Goal: Check status: Check status

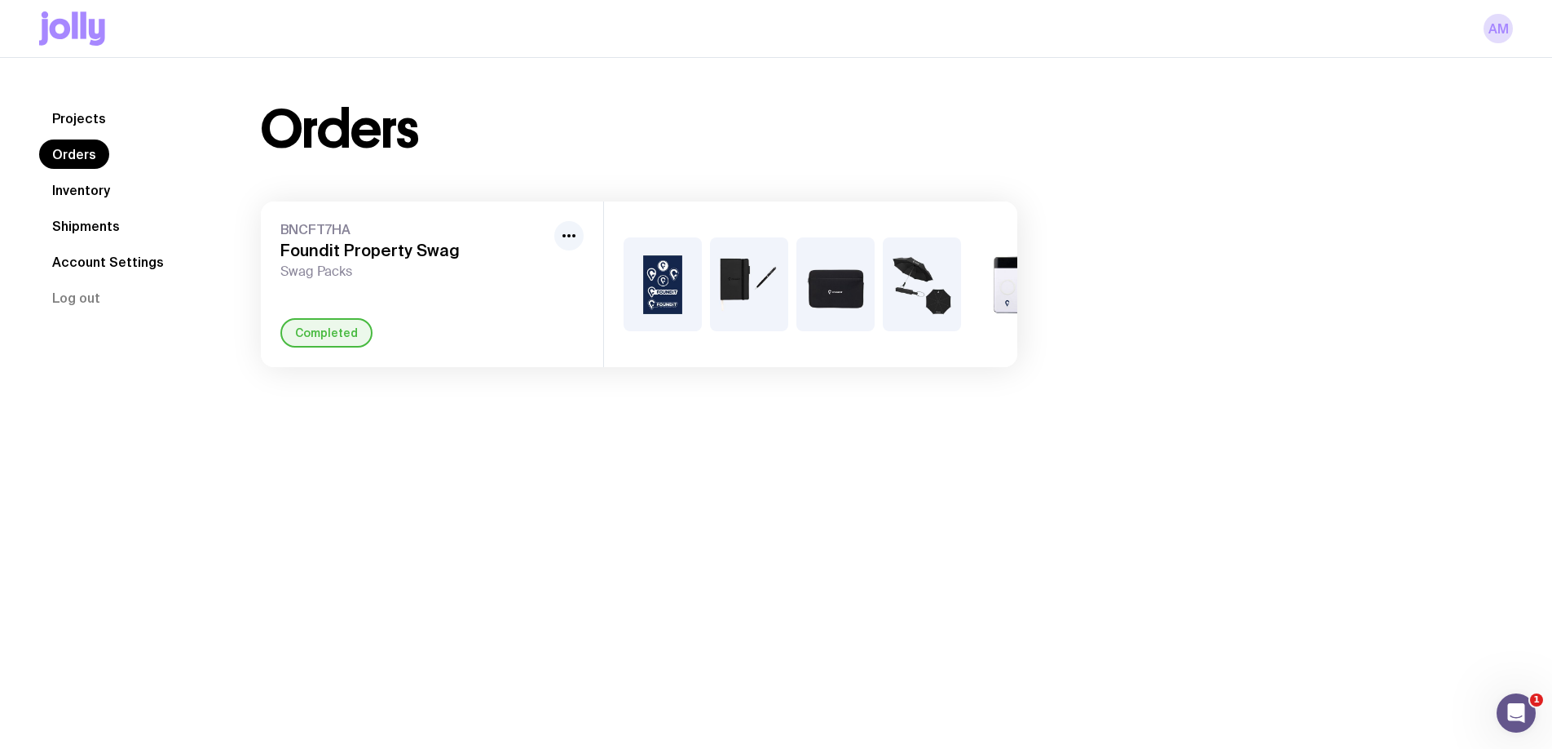
click at [95, 191] on link "Inventory" at bounding box center [81, 189] width 84 height 29
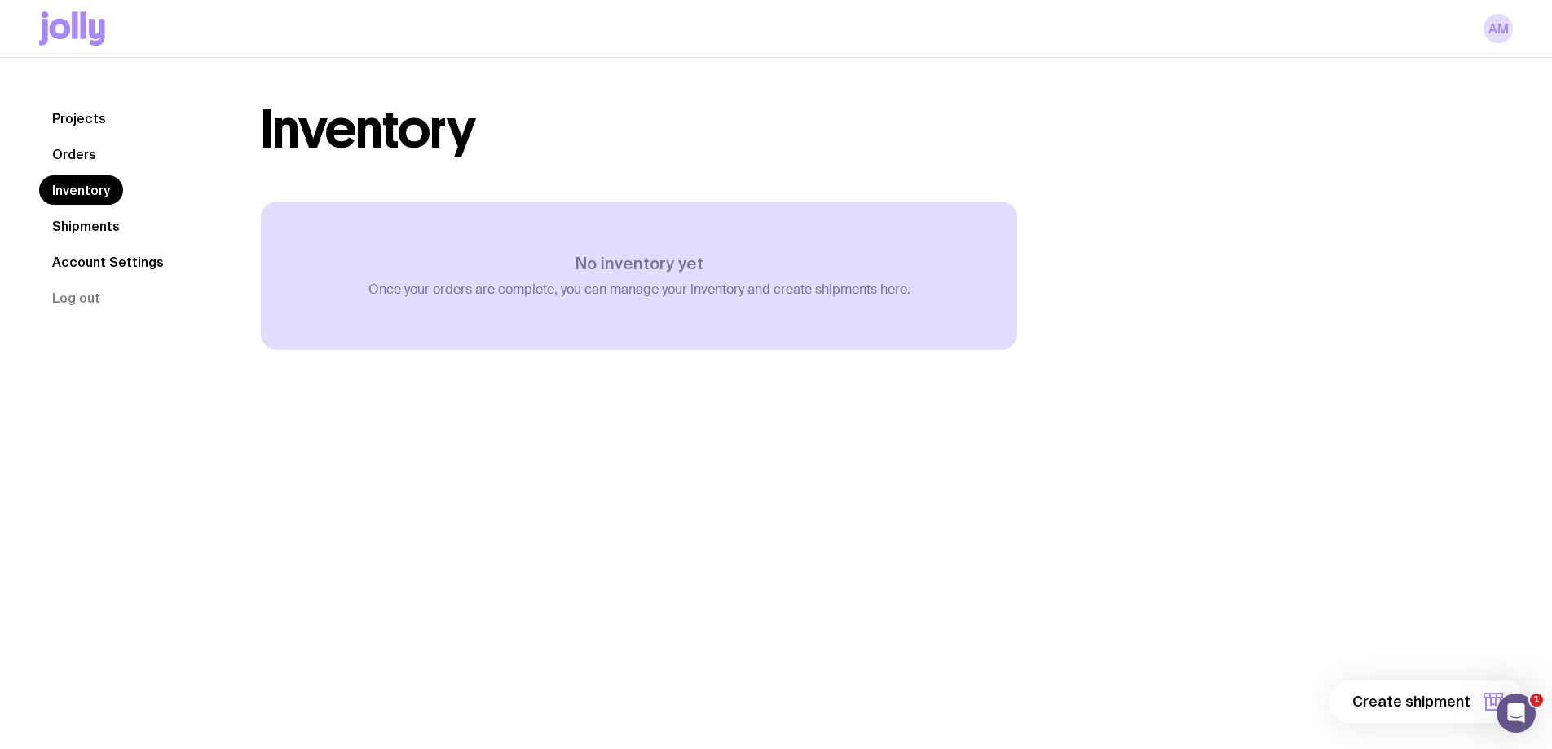
click at [107, 218] on link "Shipments" at bounding box center [86, 225] width 94 height 29
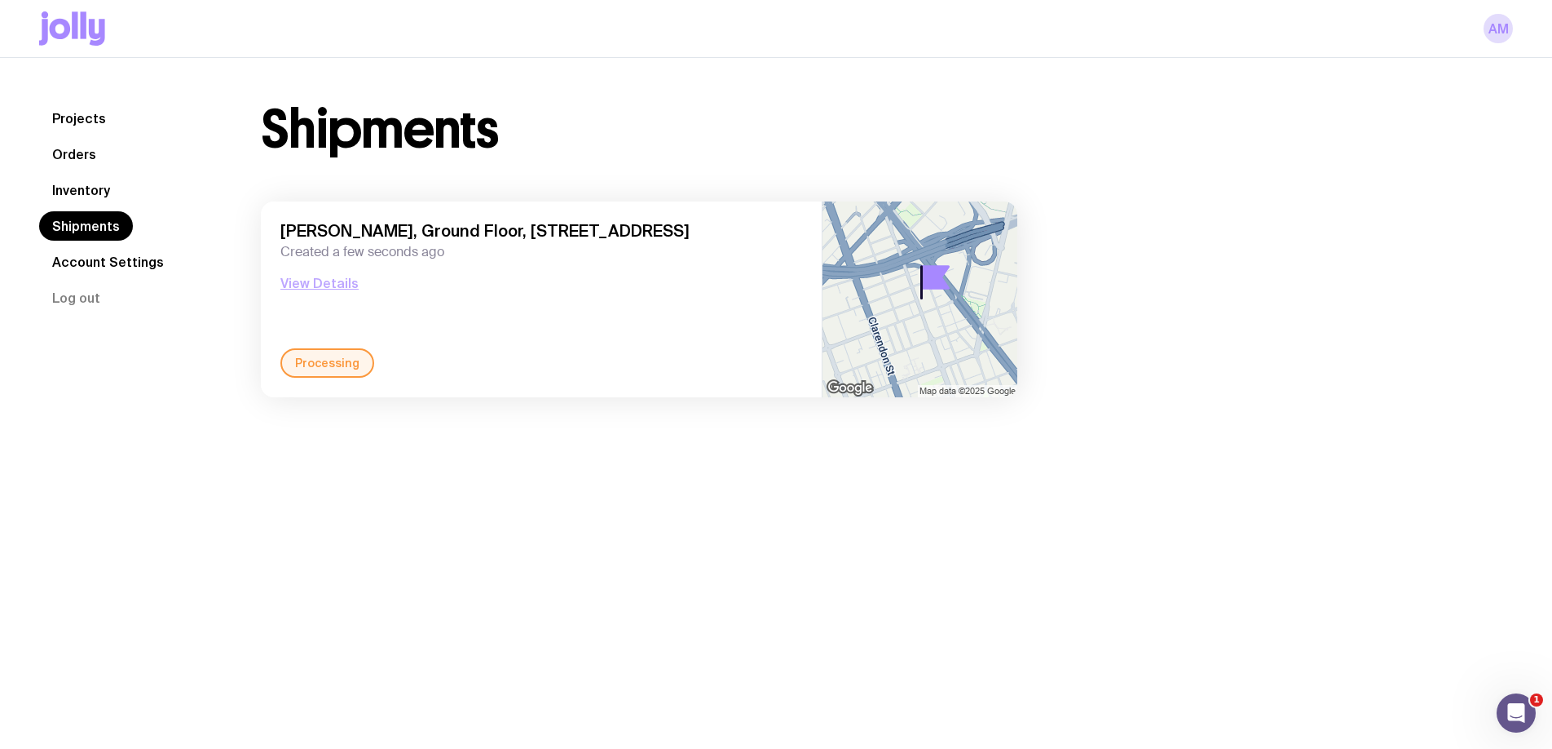
click at [329, 285] on button "View Details" at bounding box center [319, 283] width 78 height 20
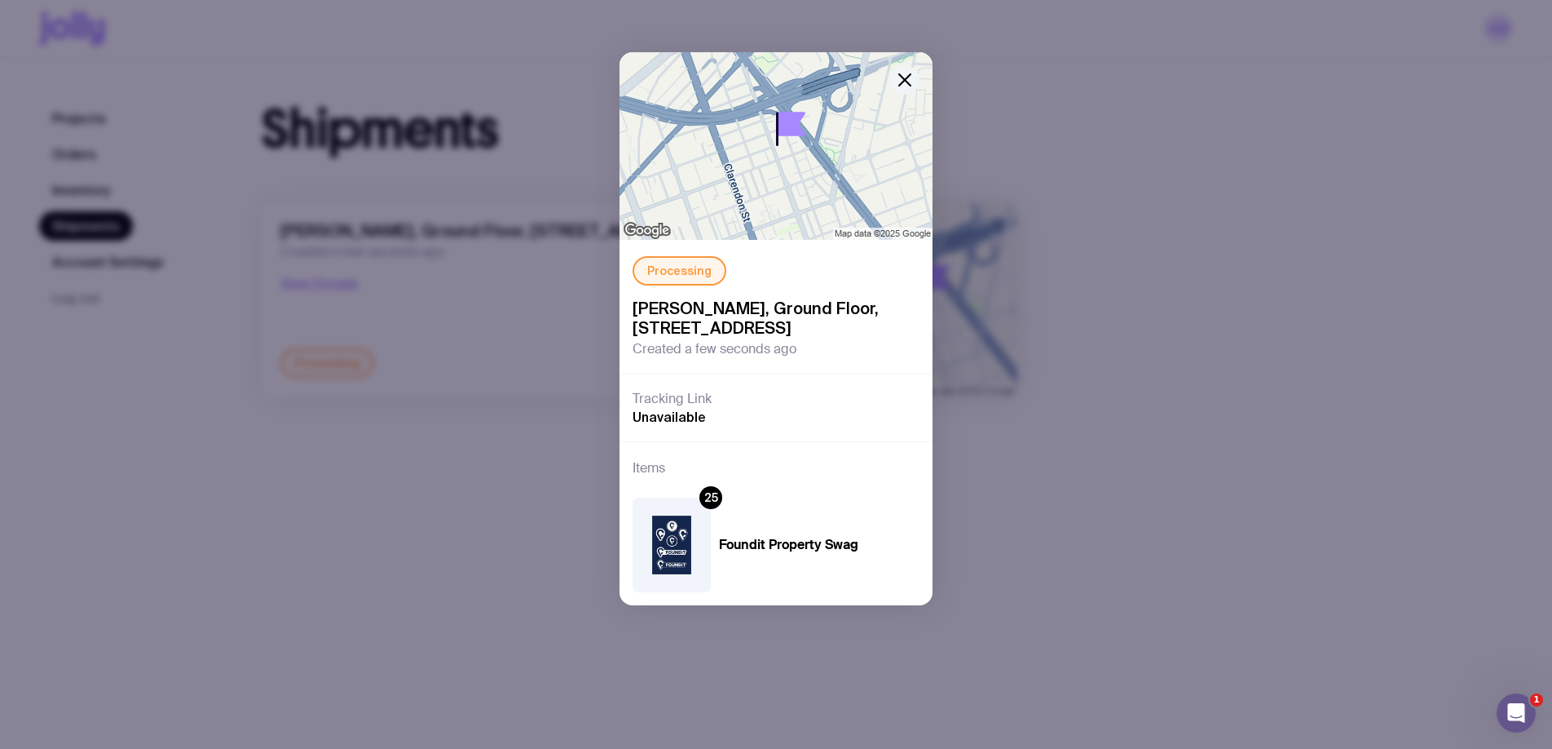
click at [907, 73] on icon "button" at bounding box center [905, 80] width 20 height 20
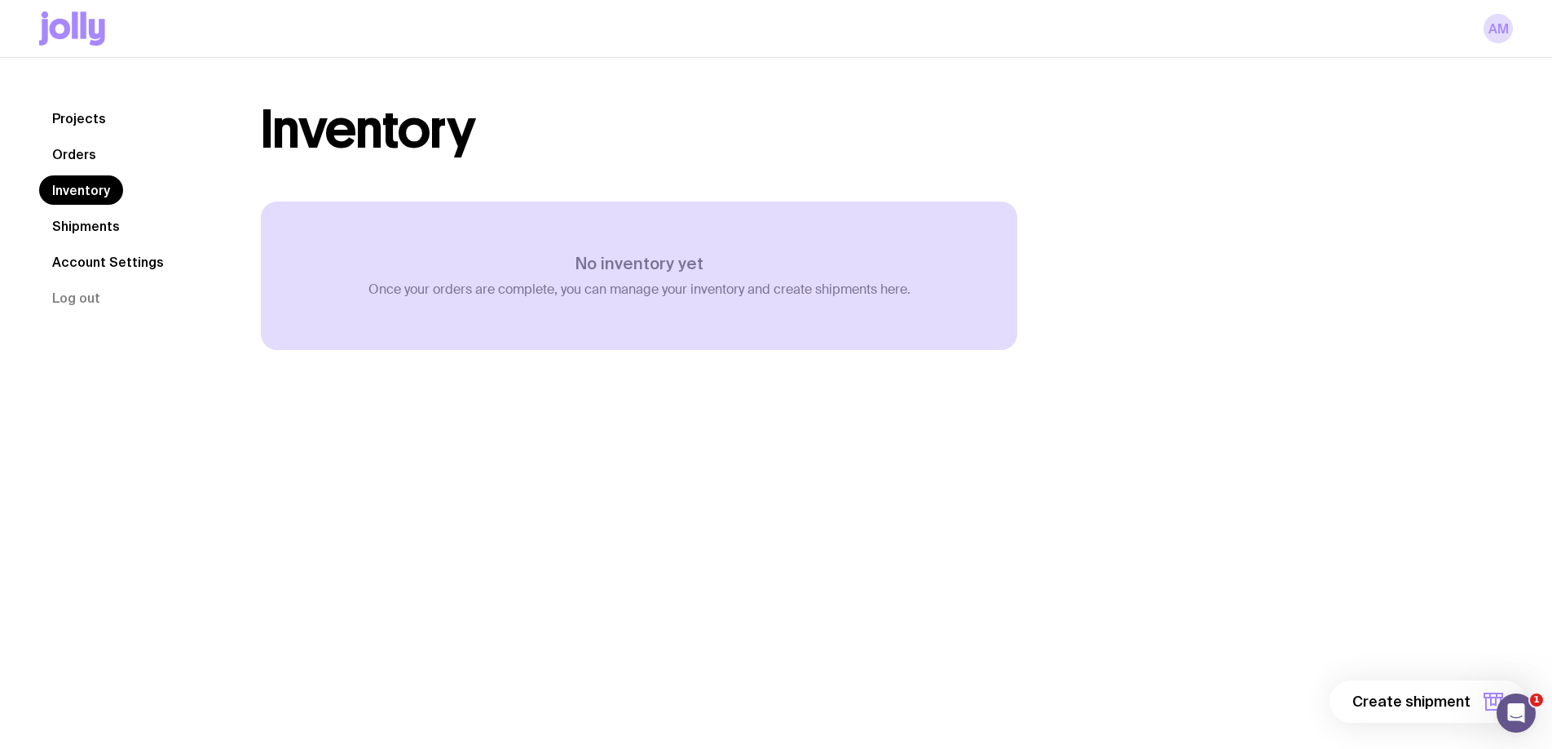
click at [91, 143] on link "Orders" at bounding box center [74, 153] width 70 height 29
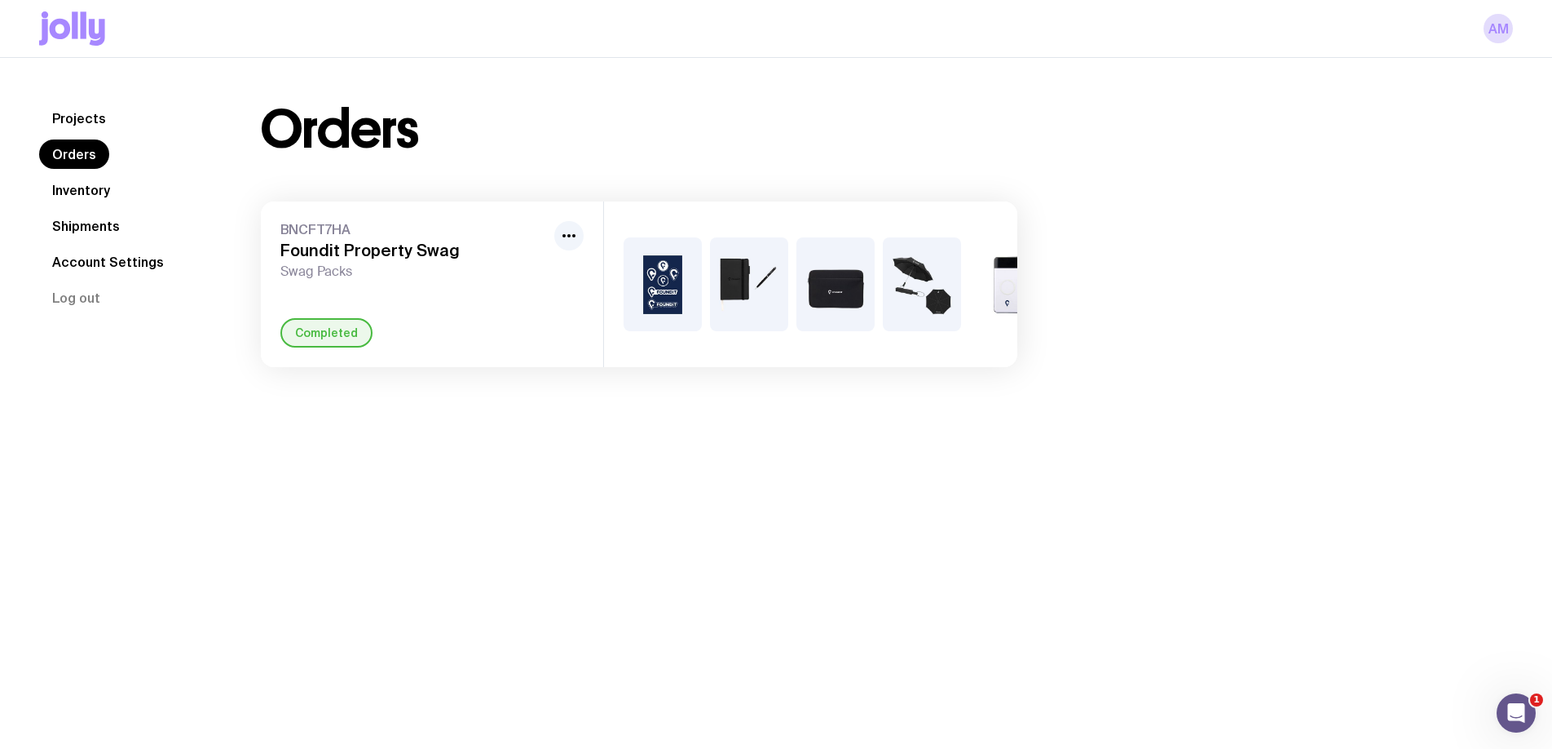
click at [103, 221] on link "Shipments" at bounding box center [86, 225] width 94 height 29
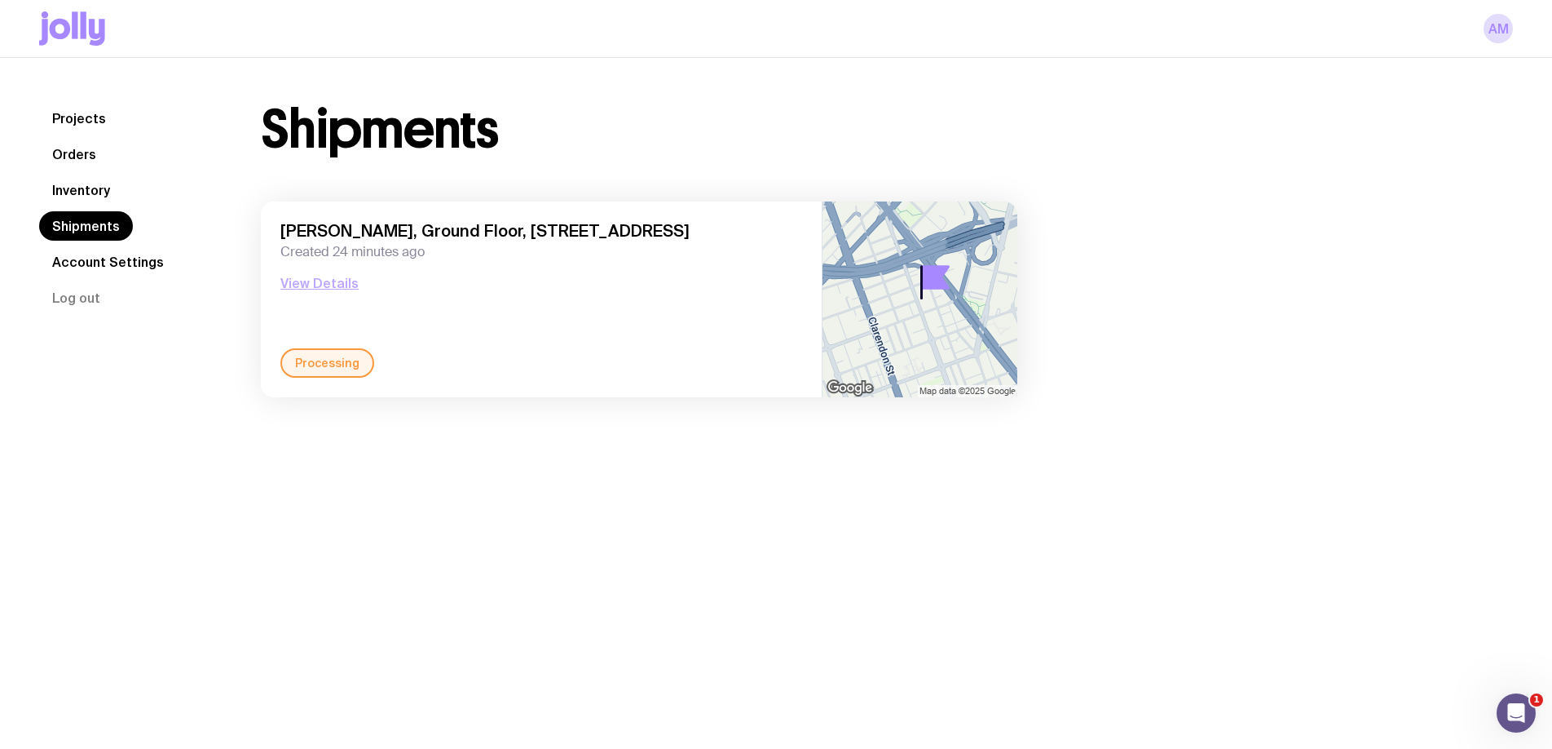
click at [303, 283] on button "View Details" at bounding box center [319, 283] width 78 height 20
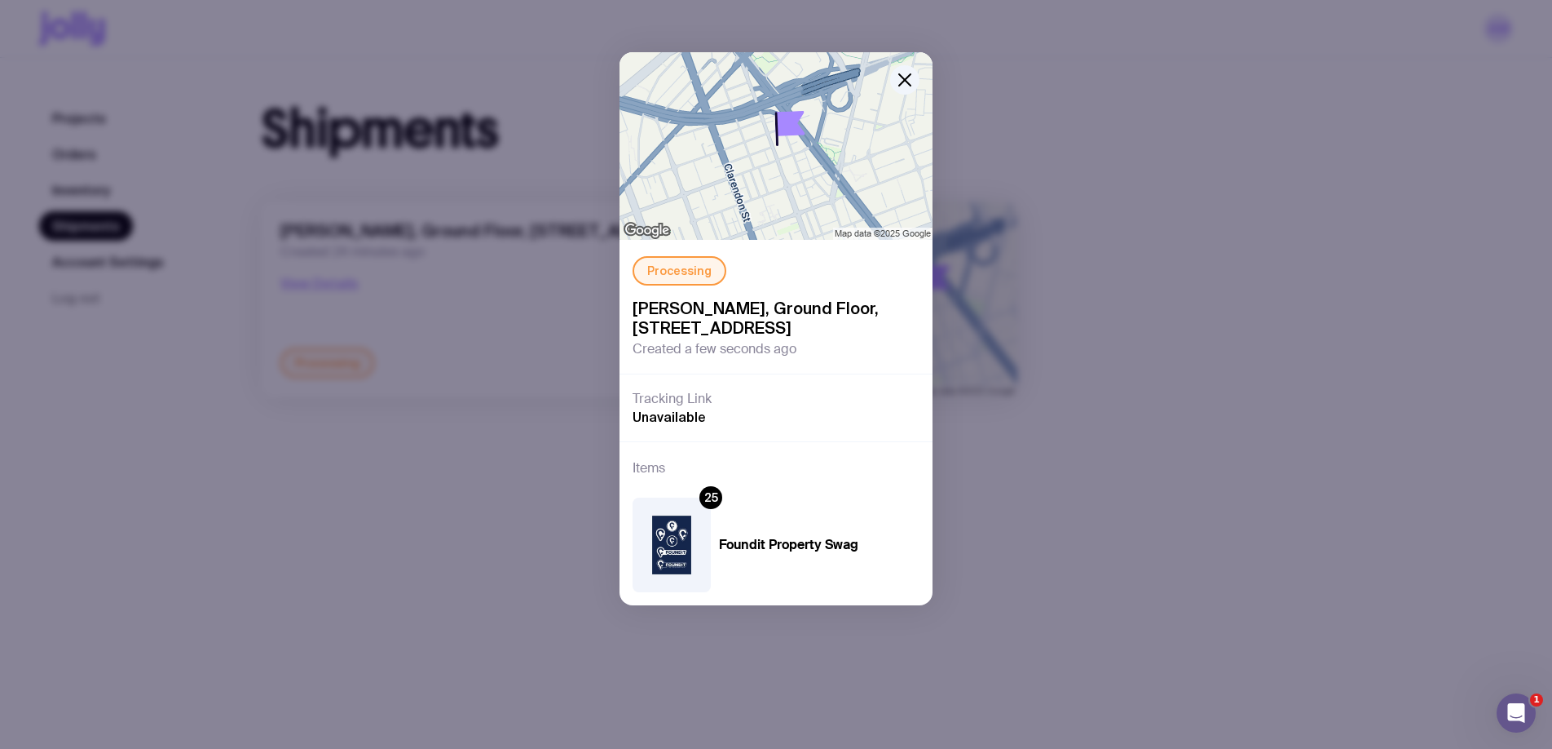
scroll to position [58, 0]
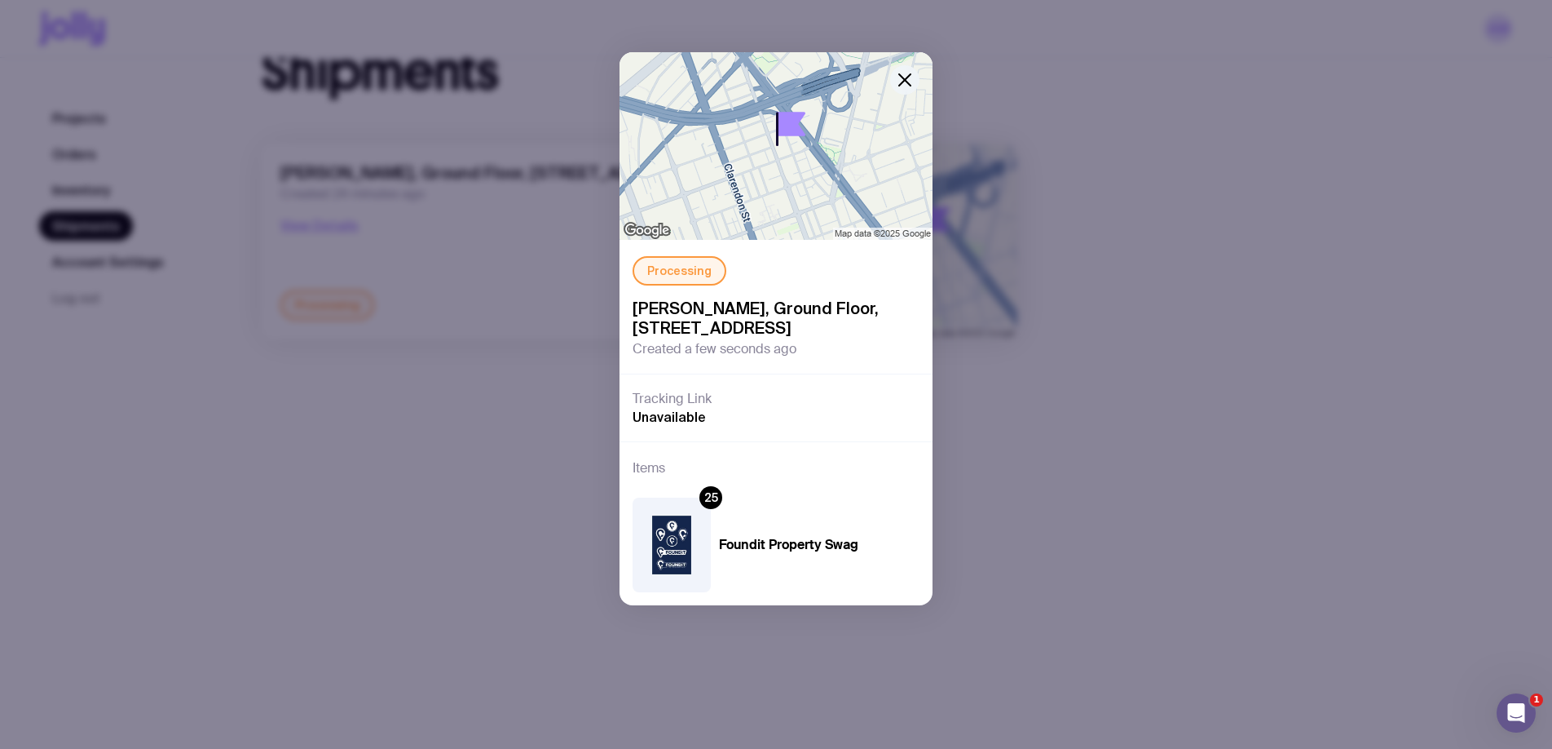
click at [906, 82] on icon "button" at bounding box center [905, 80] width 20 height 20
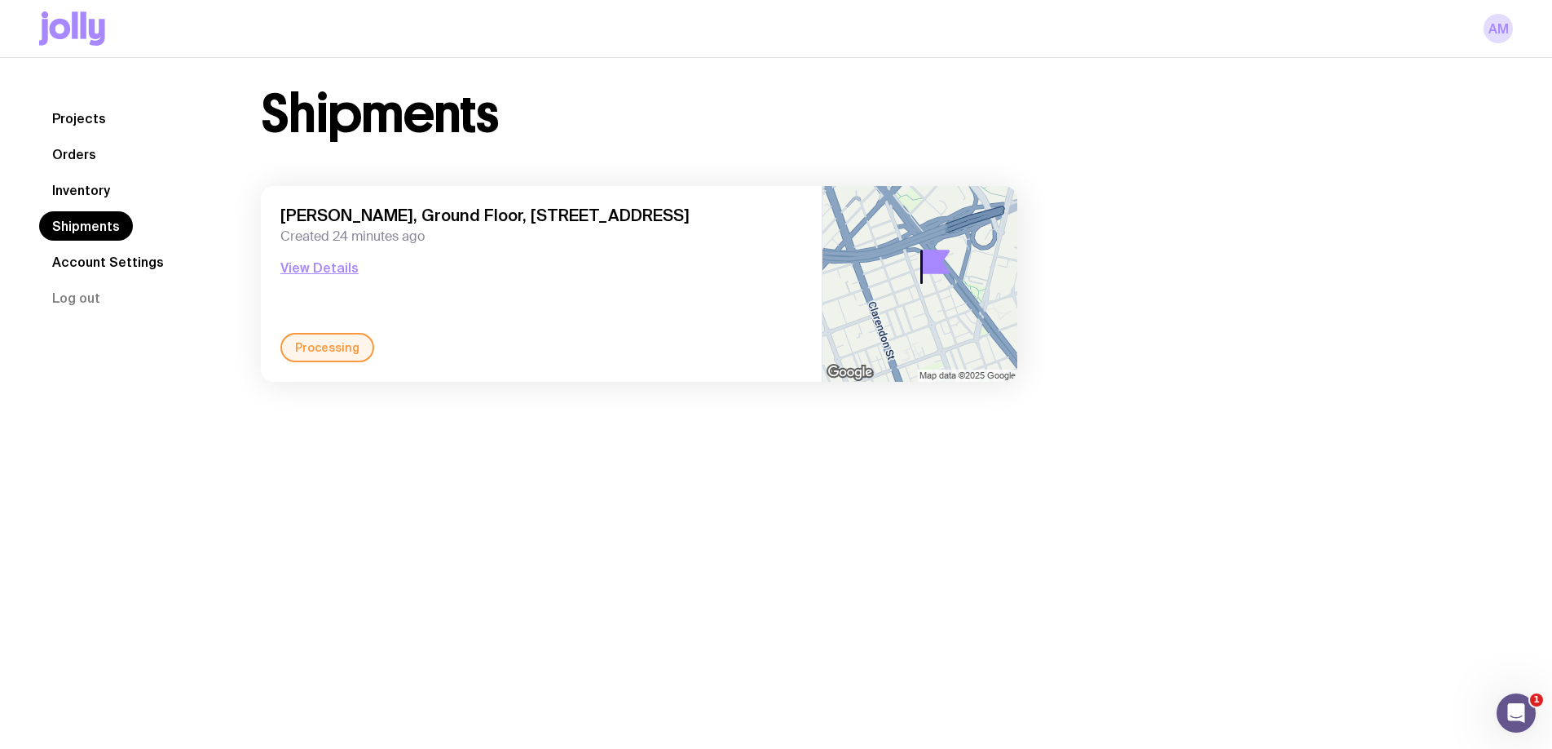
scroll to position [0, 0]
